Goal: Task Accomplishment & Management: Manage account settings

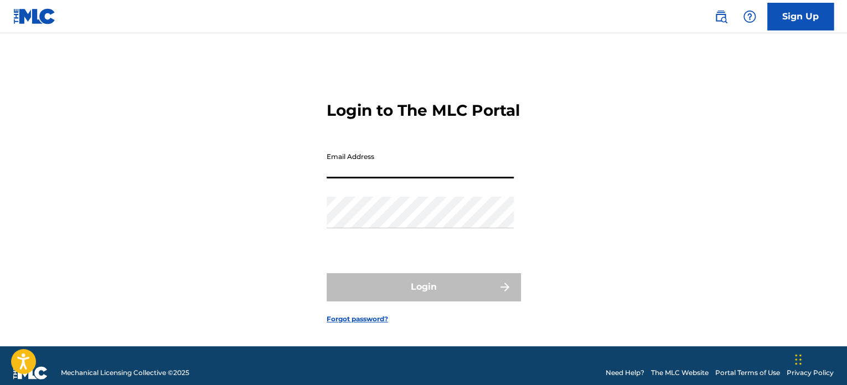
type input "[EMAIL_ADDRESS][DOMAIN_NAME]"
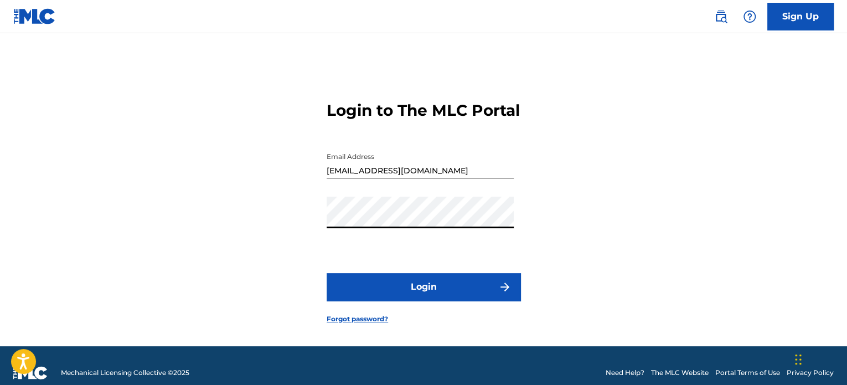
click at [368, 301] on button "Login" at bounding box center [424, 287] width 194 height 28
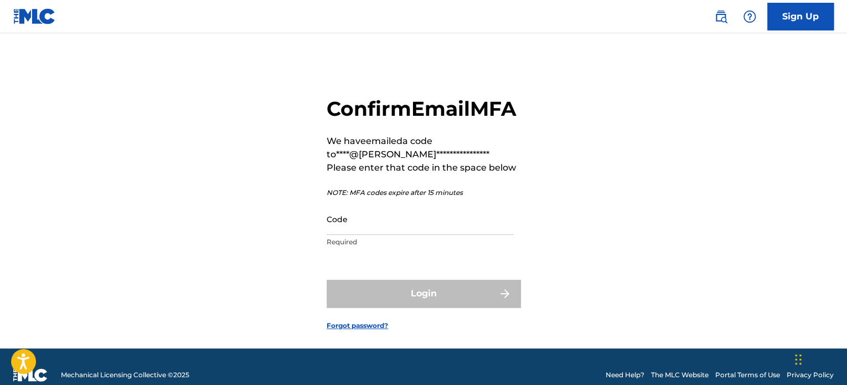
click at [386, 235] on input "Code" at bounding box center [420, 219] width 187 height 32
click at [382, 235] on input "Code" at bounding box center [420, 219] width 187 height 32
click at [385, 235] on input "Code" at bounding box center [420, 219] width 187 height 32
paste input "277117"
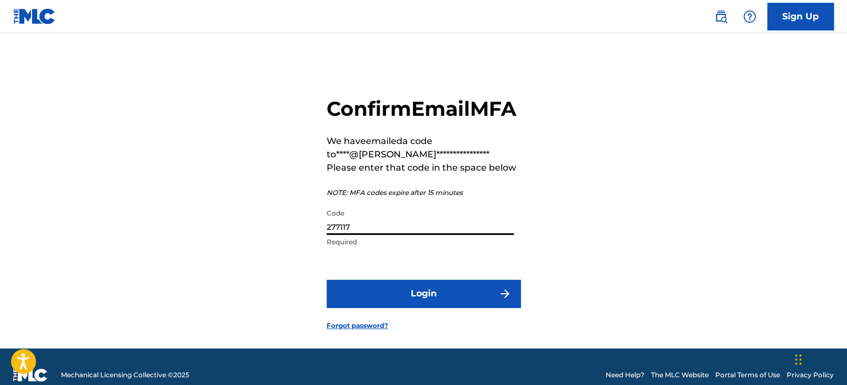
type input "277117"
click at [427, 307] on button "Login" at bounding box center [424, 294] width 194 height 28
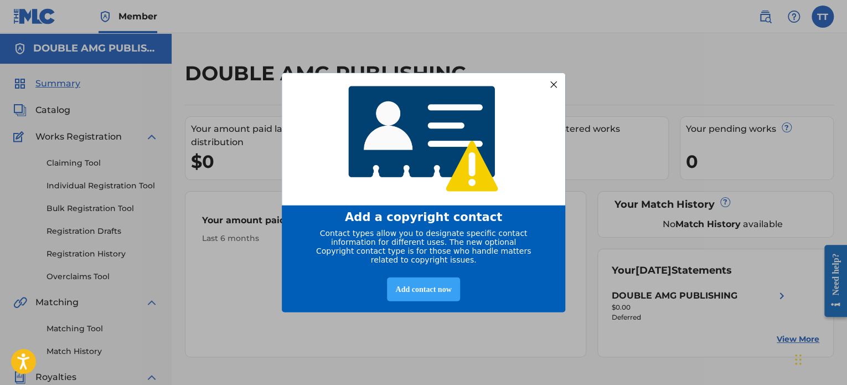
click at [431, 297] on div "Add contact now" at bounding box center [423, 289] width 73 height 24
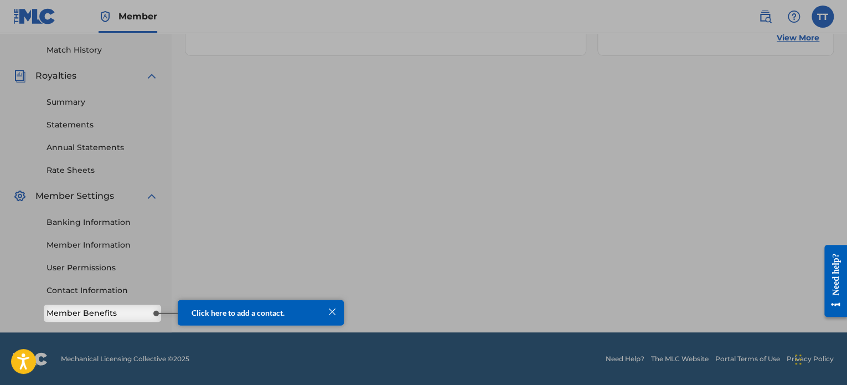
click at [310, 317] on div "Click here to add a contact." at bounding box center [261, 311] width 138 height 9
click at [139, 314] on link "Member Benefits" at bounding box center [102, 313] width 112 height 12
